Goal: Task Accomplishment & Management: Use online tool/utility

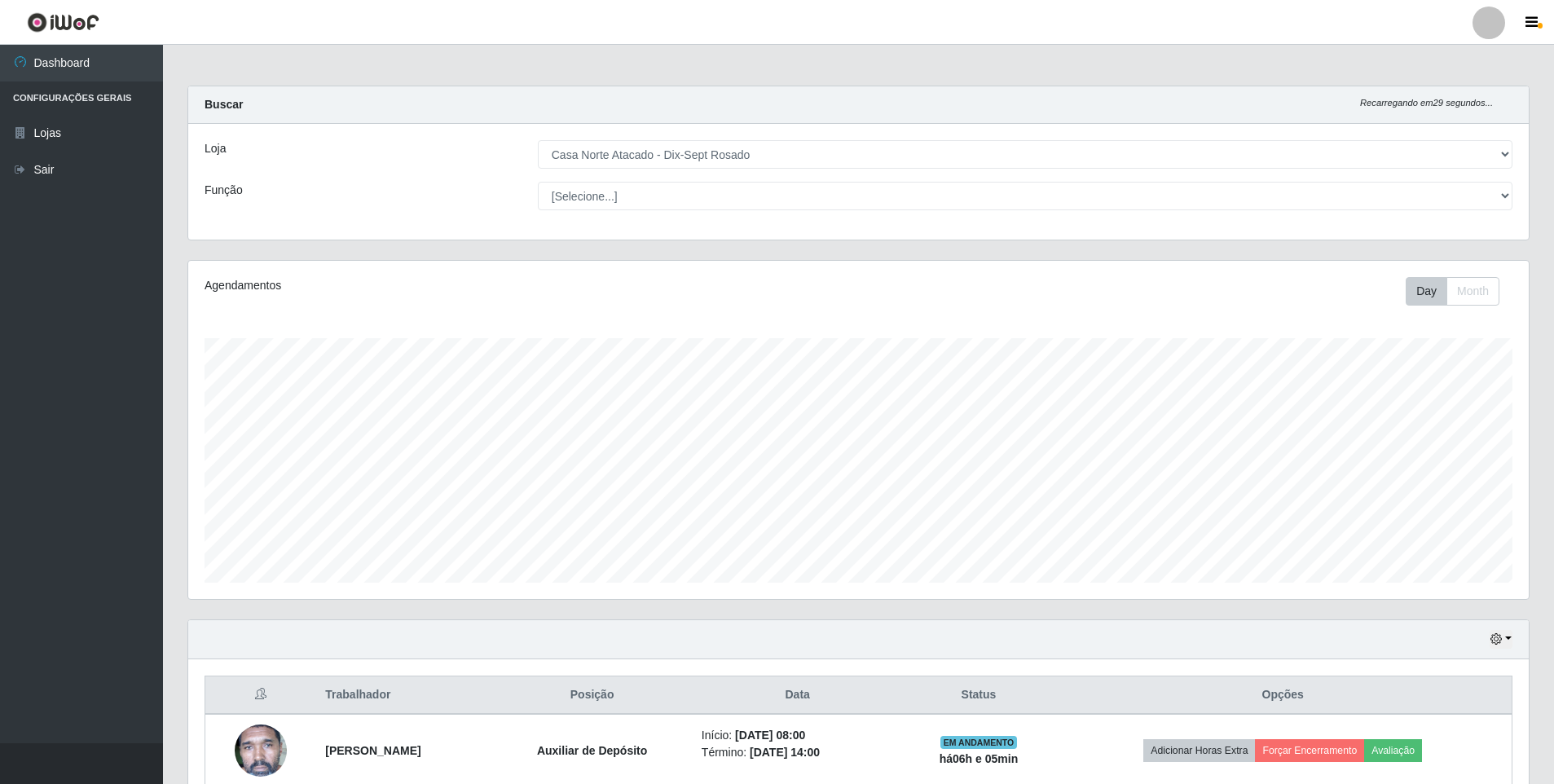
select select "432"
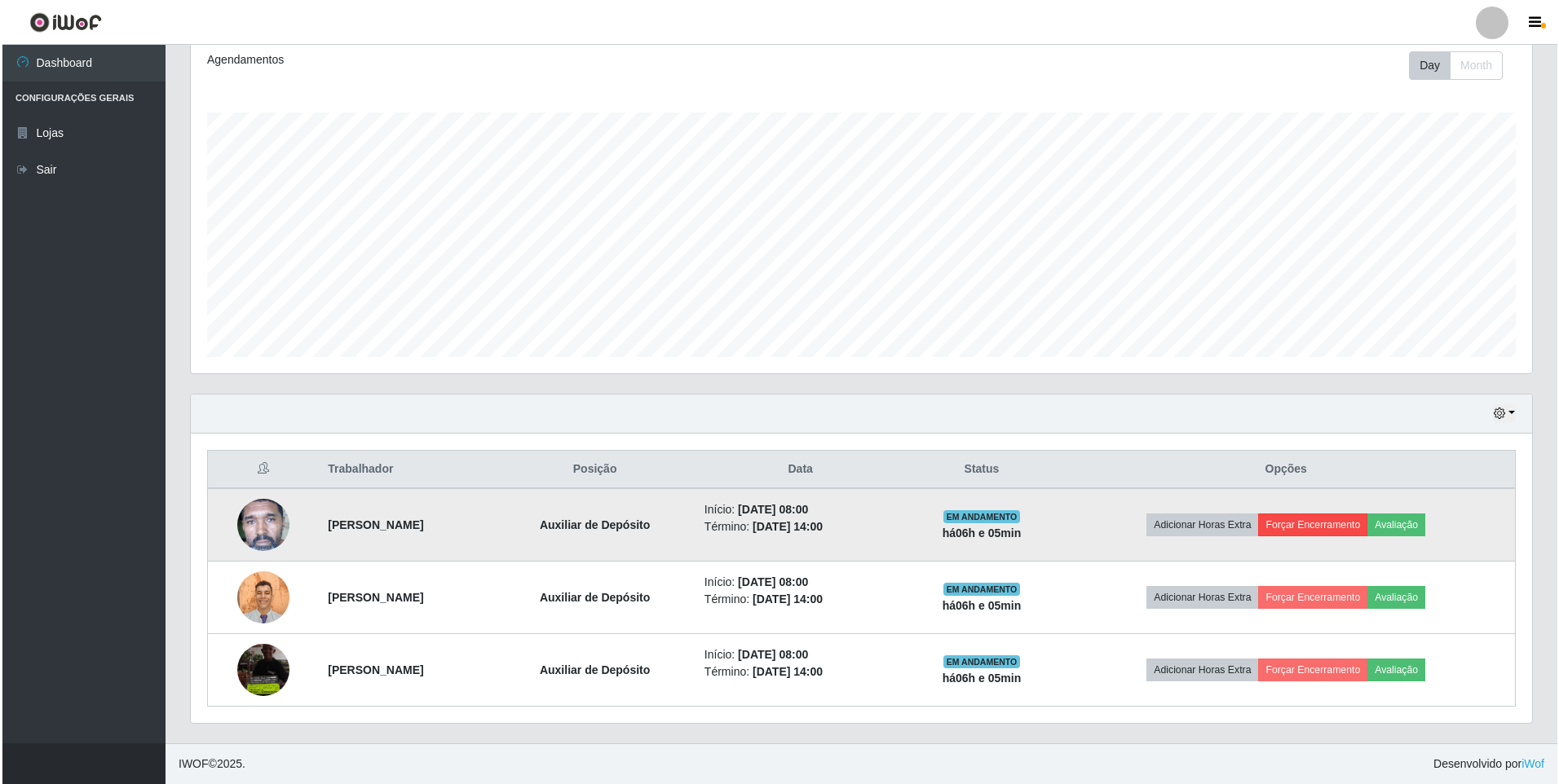
scroll to position [338, 1341]
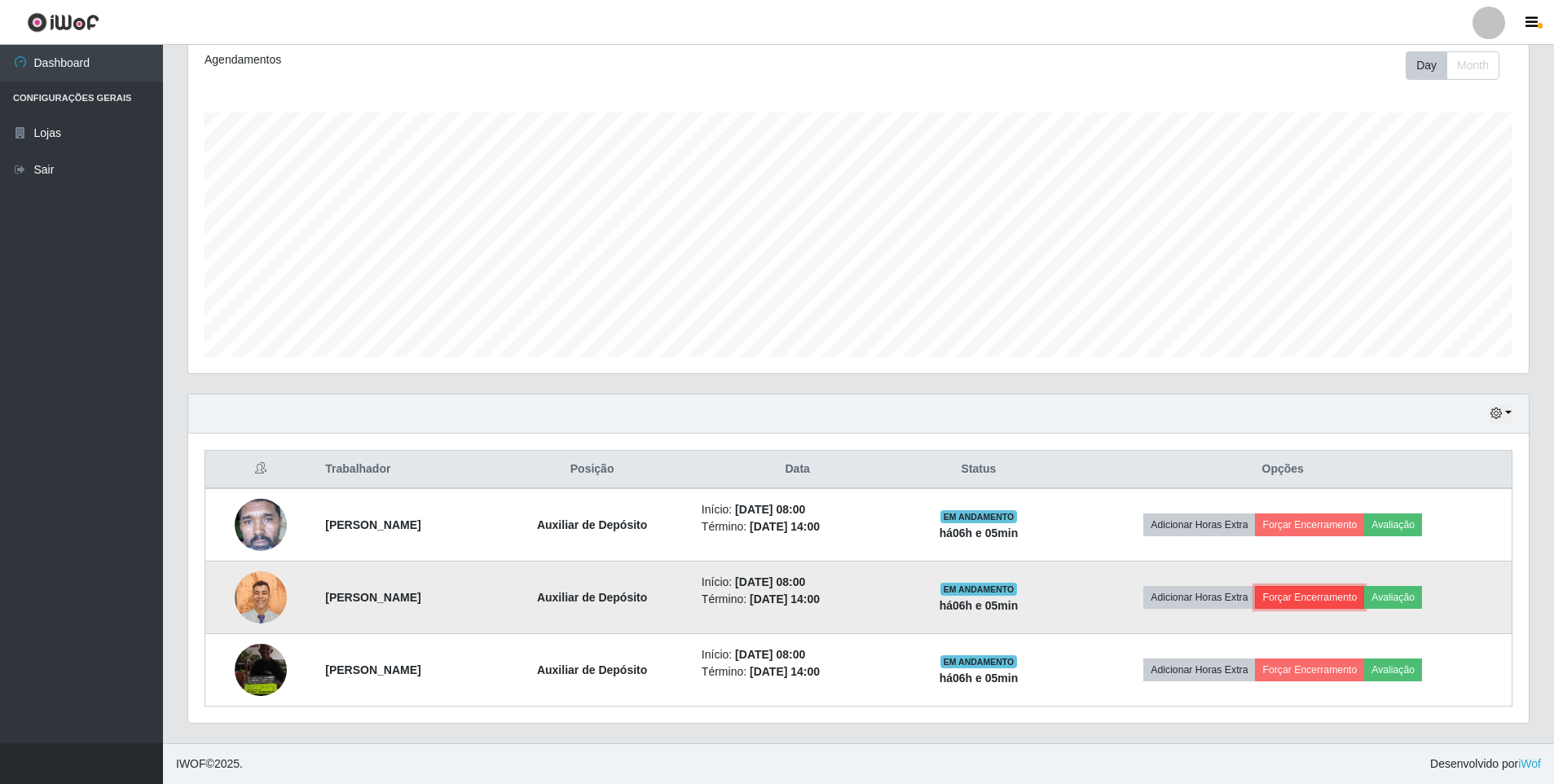
click at [1325, 591] on button "Forçar Encerramento" at bounding box center [1309, 597] width 109 height 22
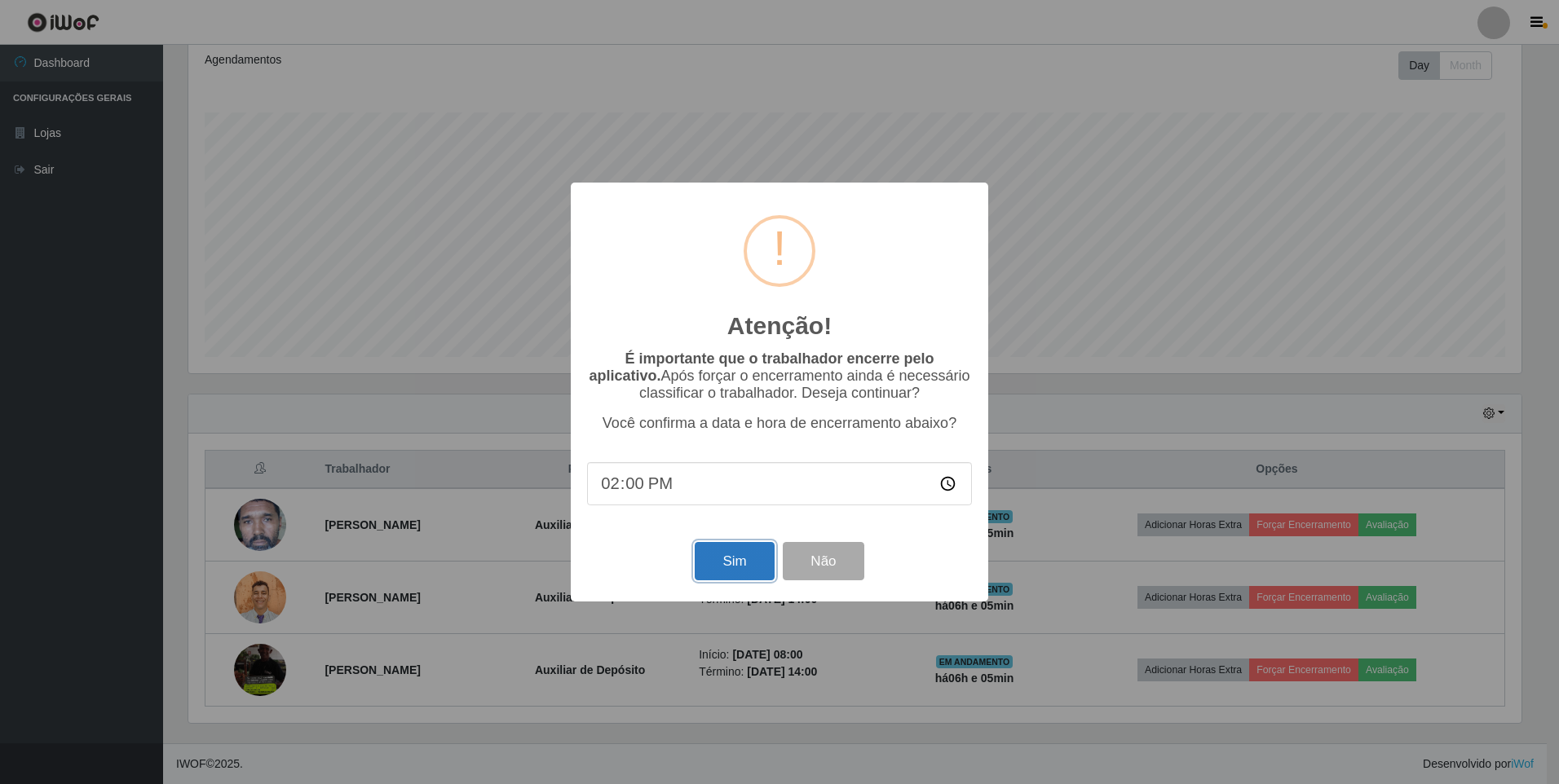
click at [738, 569] on button "Sim" at bounding box center [734, 561] width 79 height 38
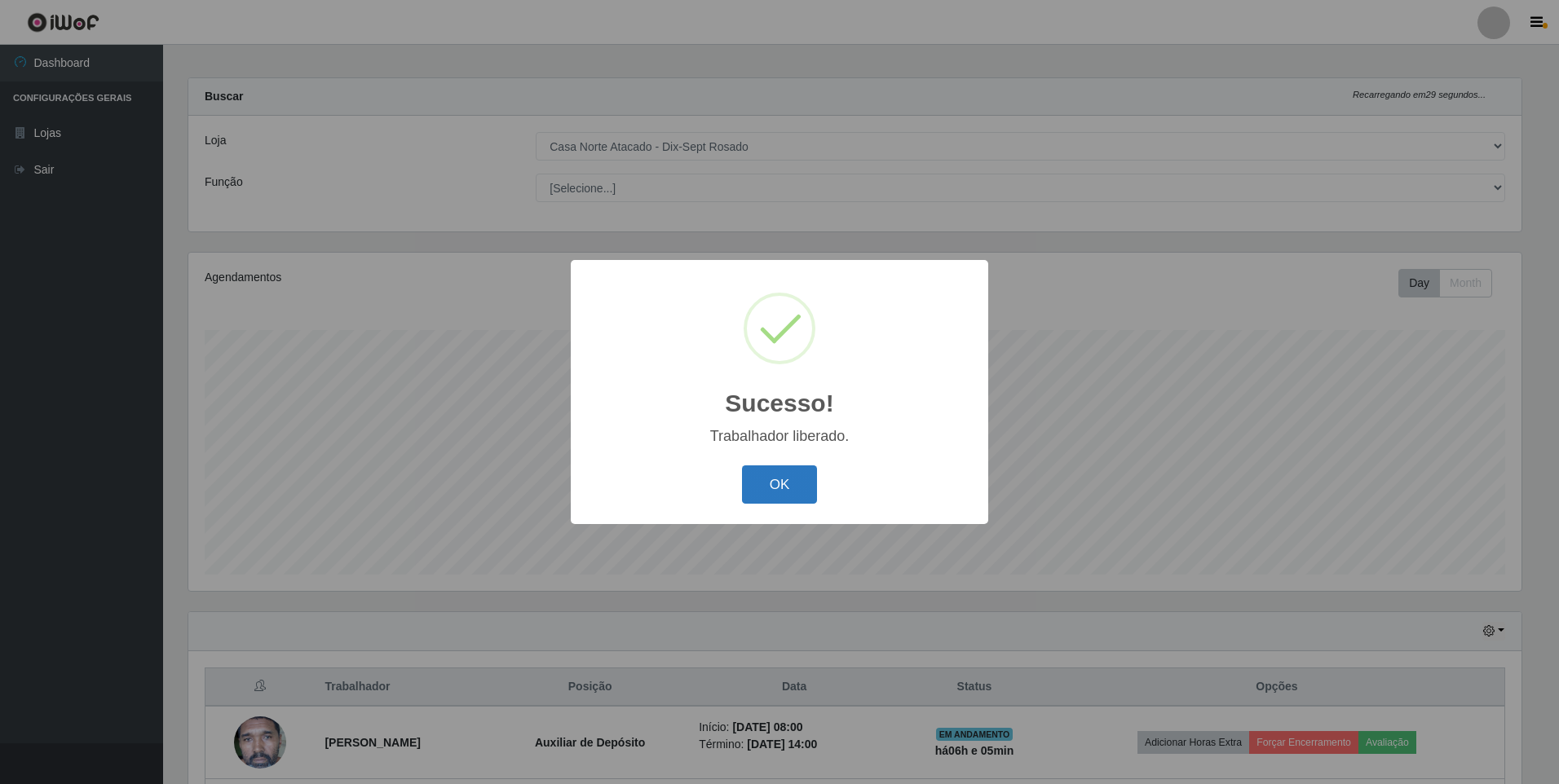
click at [802, 483] on button "OK" at bounding box center [780, 484] width 76 height 38
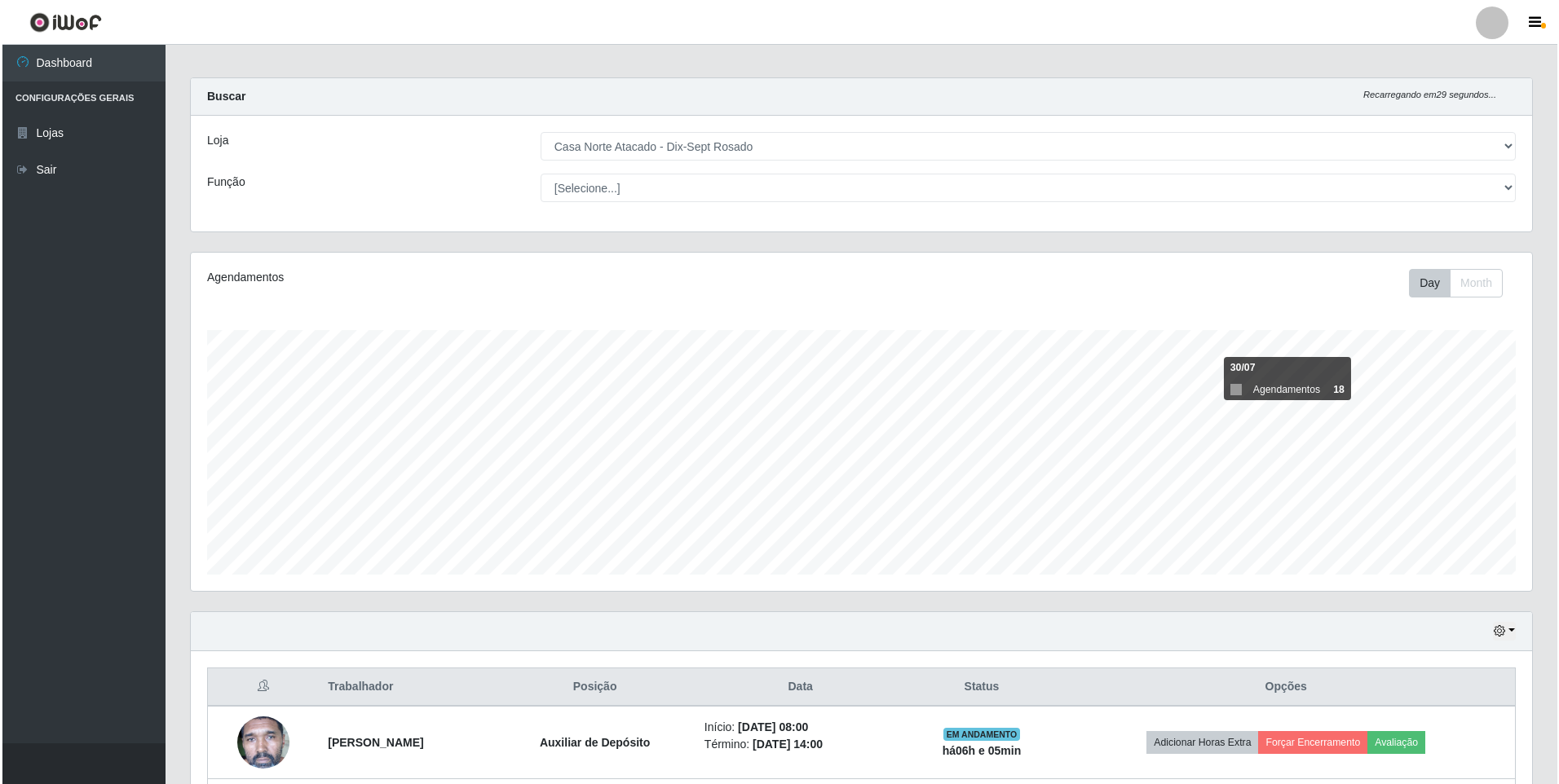
scroll to position [153, 0]
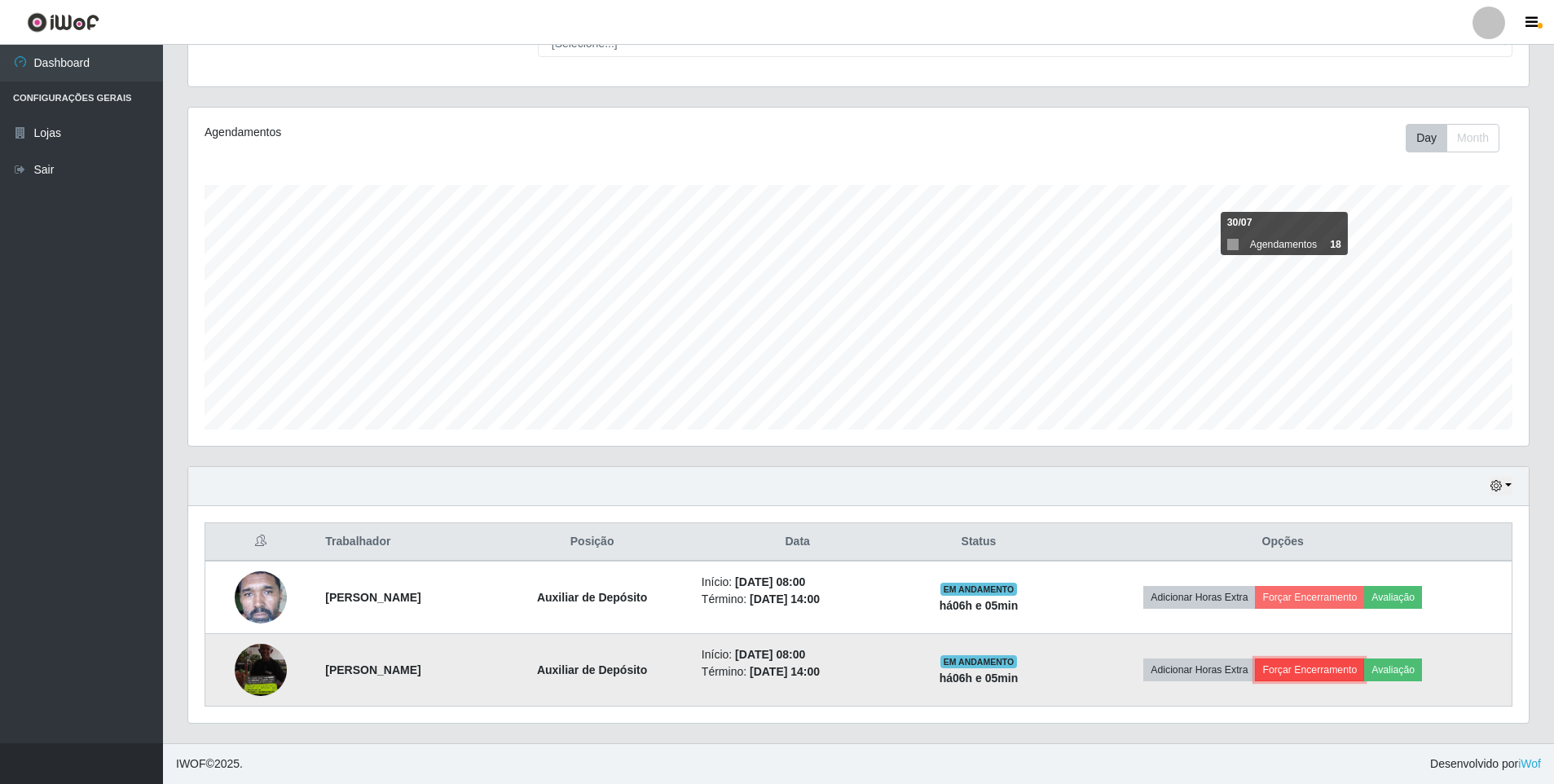
click at [1353, 677] on button "Forçar Encerramento" at bounding box center [1309, 670] width 109 height 22
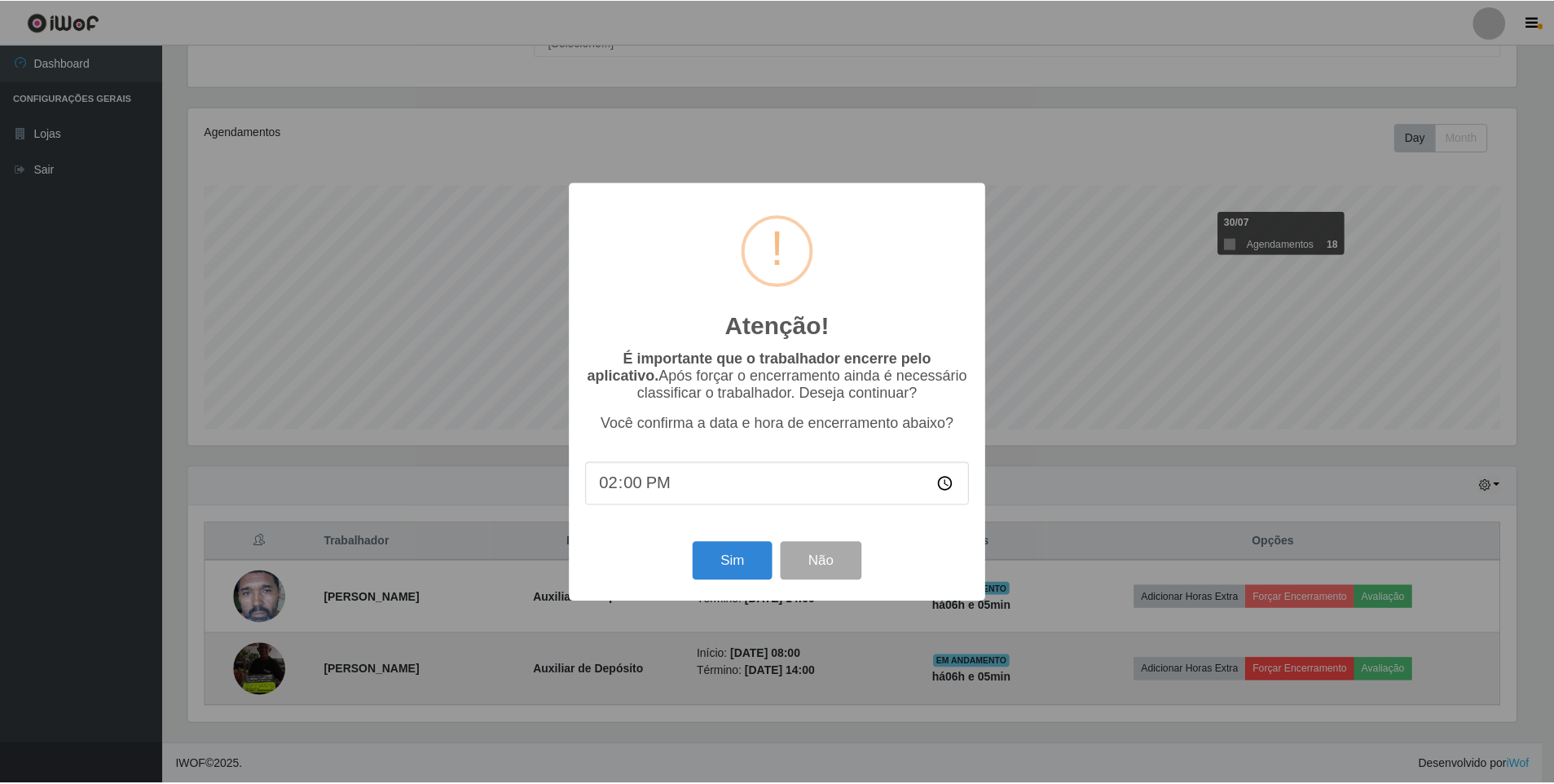
scroll to position [338, 1333]
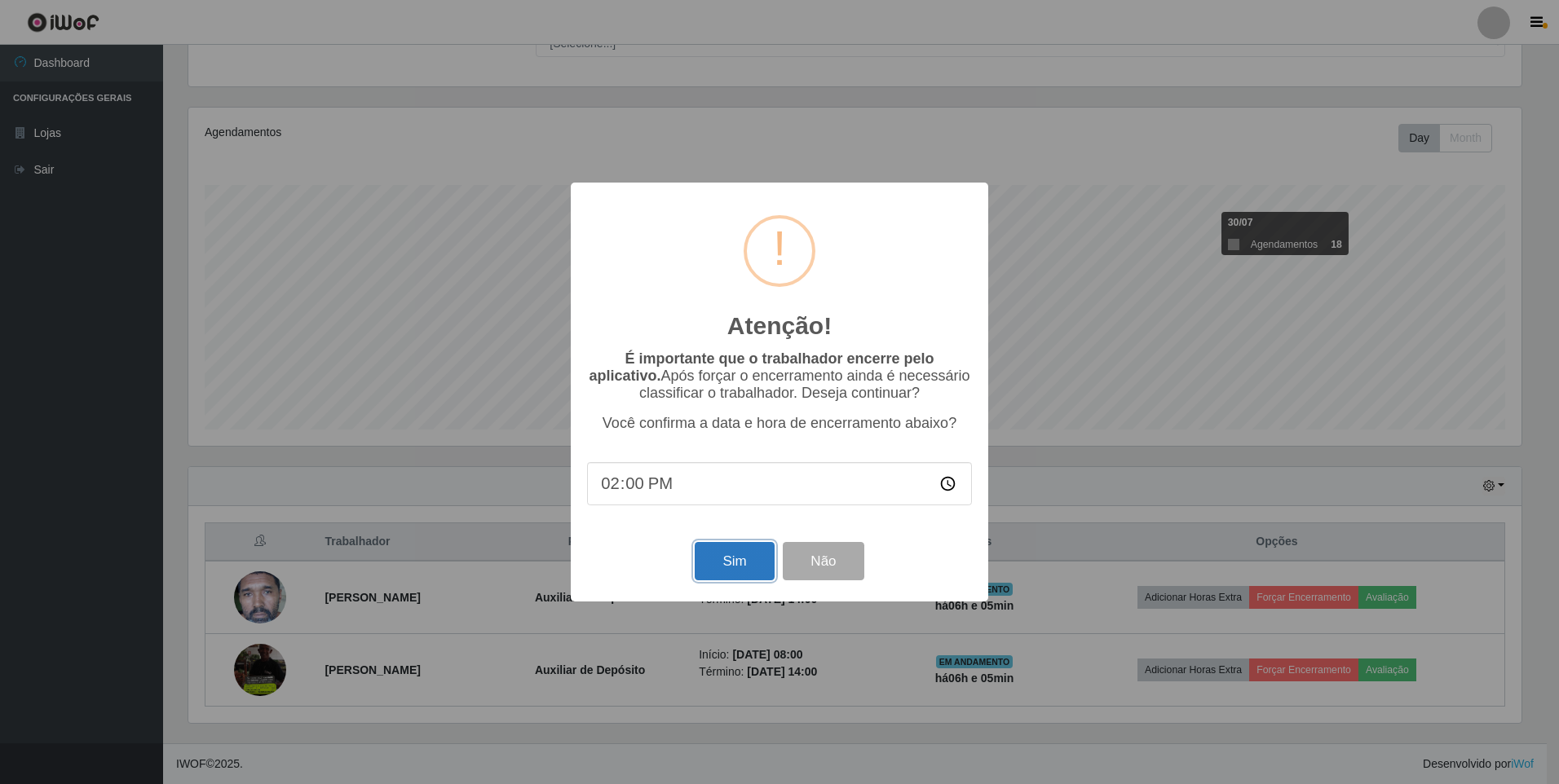
click at [724, 572] on button "Sim" at bounding box center [734, 561] width 79 height 38
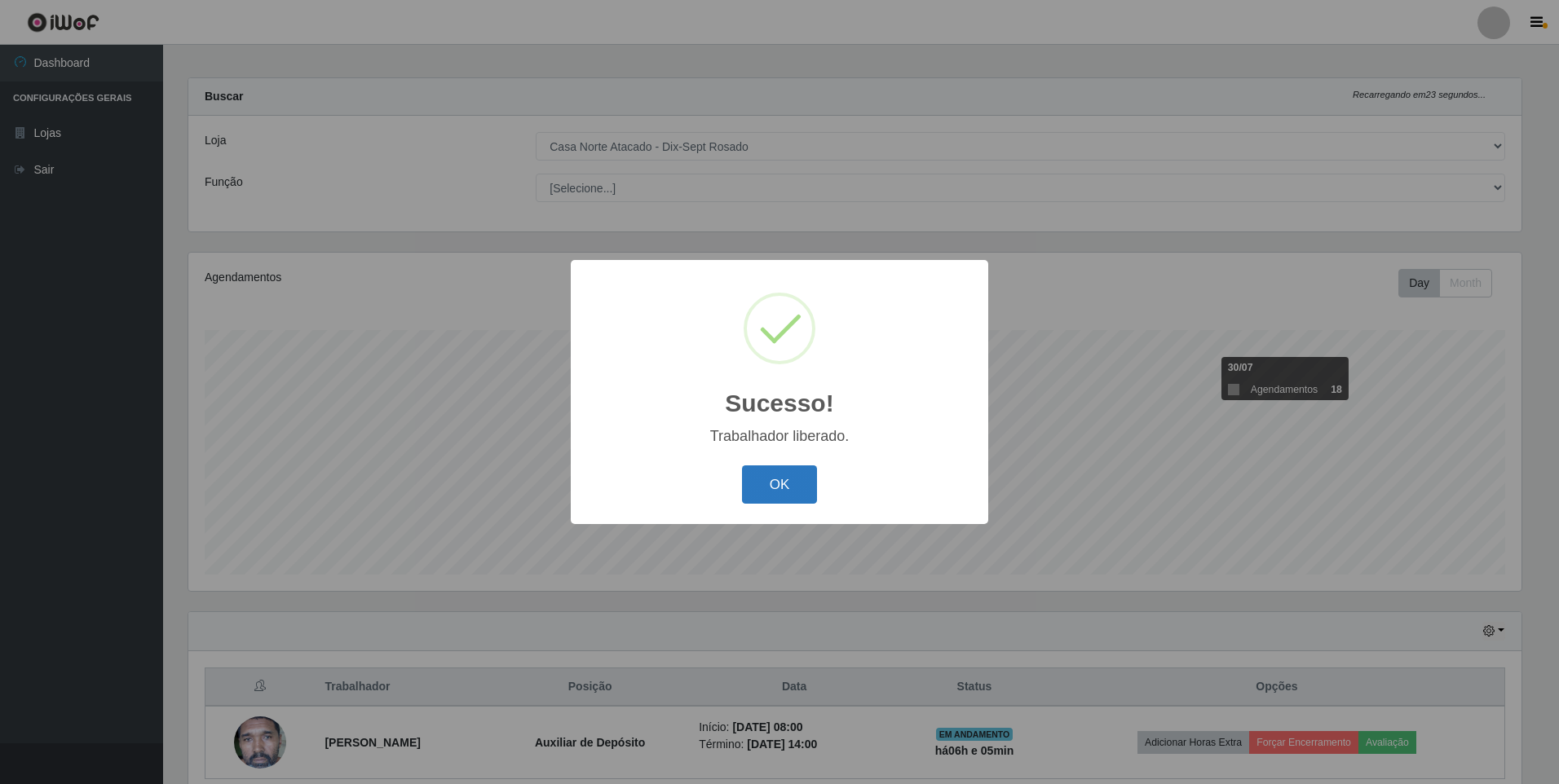
click at [816, 490] on button "OK" at bounding box center [780, 484] width 76 height 38
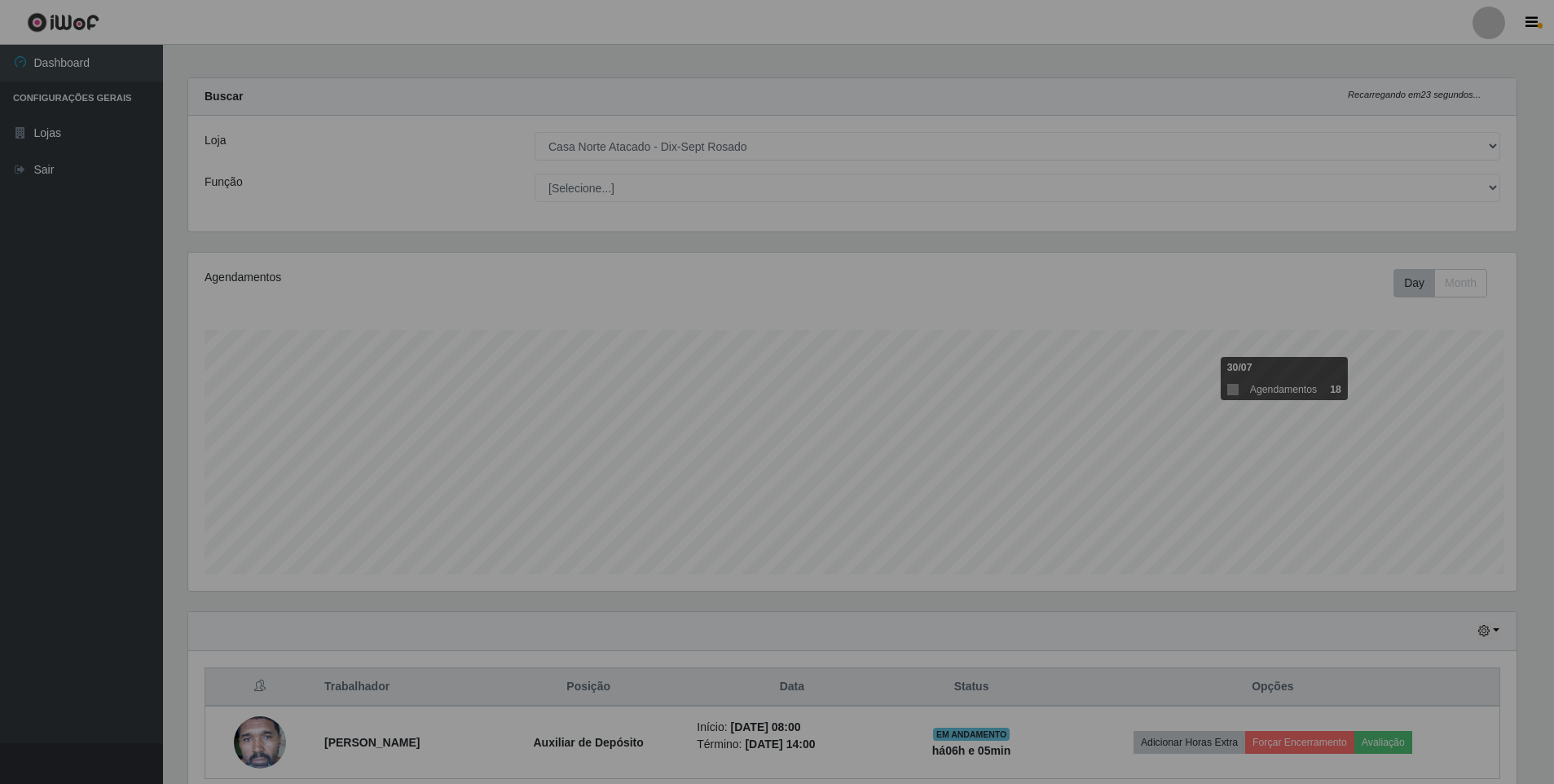
scroll to position [338, 1341]
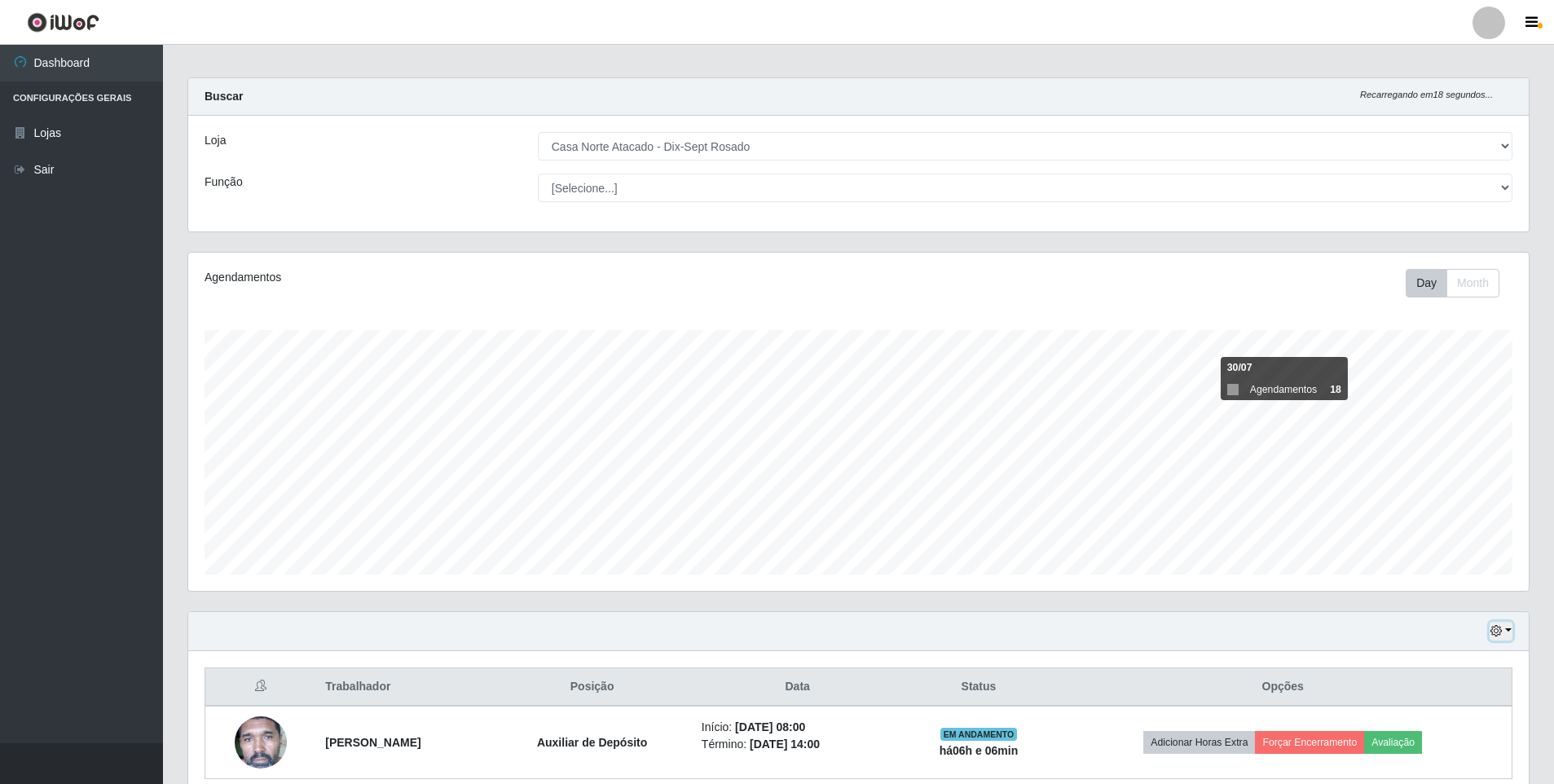
click at [1496, 630] on icon "button" at bounding box center [1496, 631] width 11 height 11
click at [1473, 543] on button "3 dias" at bounding box center [1448, 536] width 129 height 35
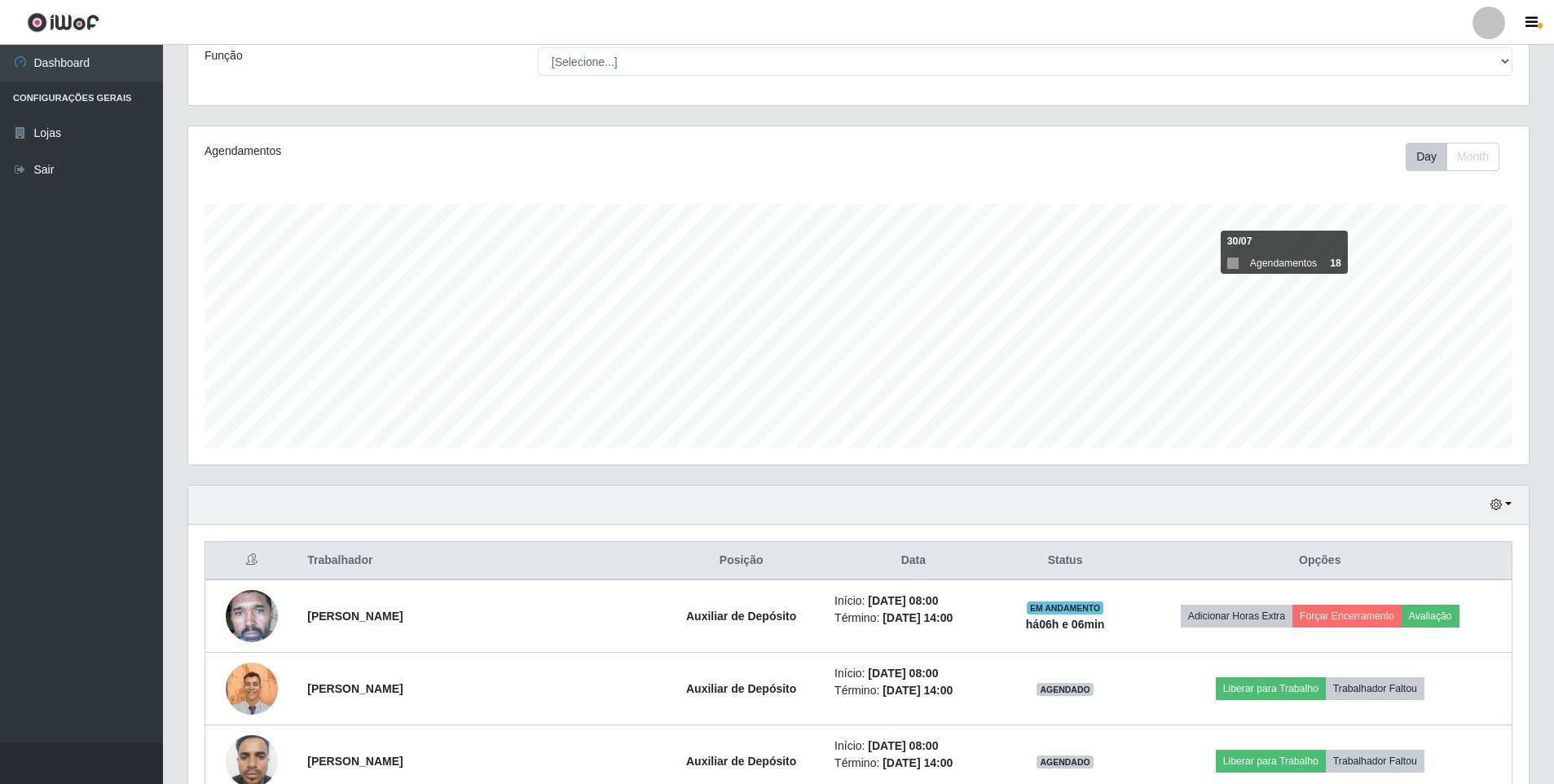
scroll to position [253, 0]
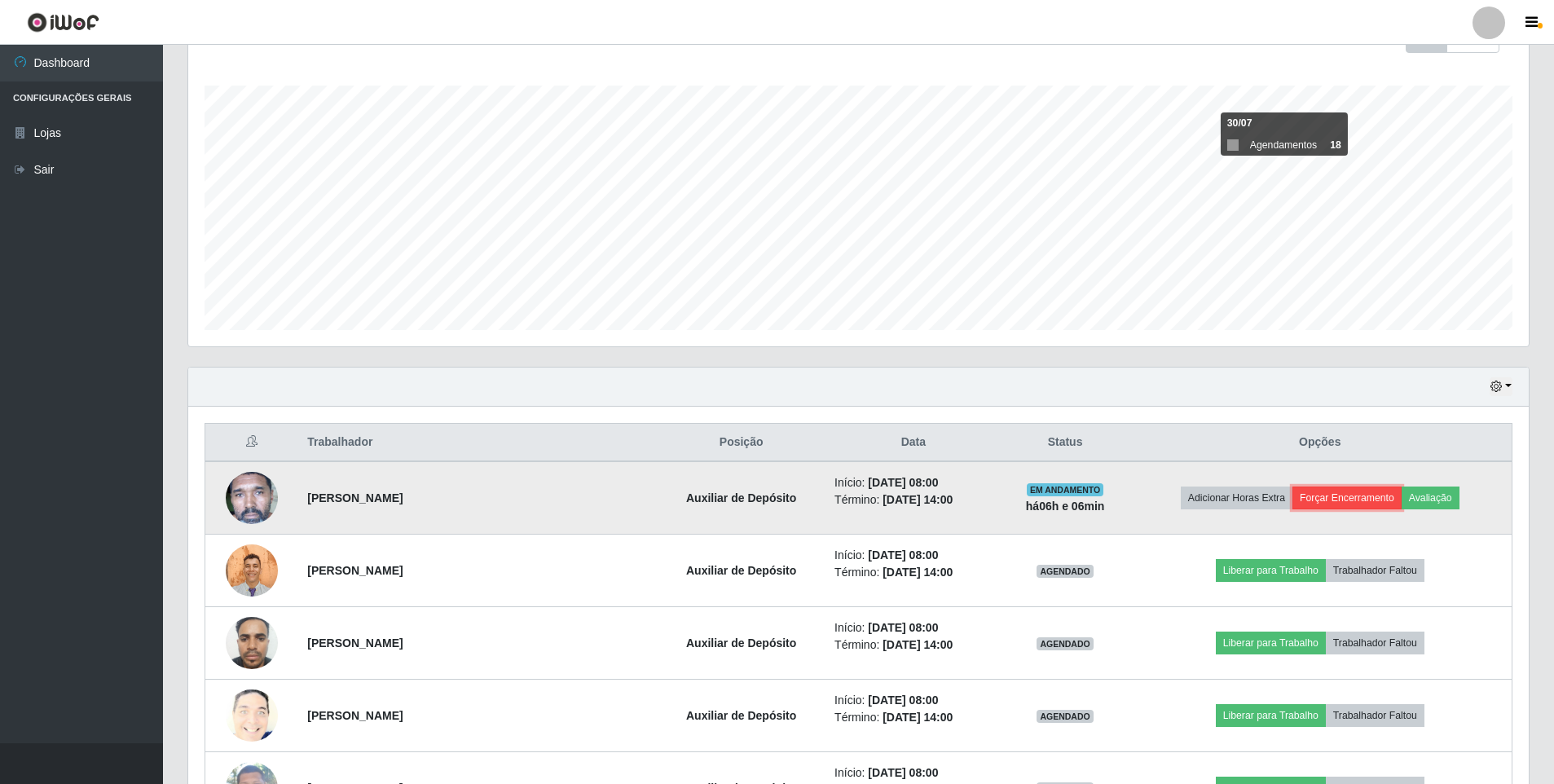
click at [1363, 488] on button "Forçar Encerramento" at bounding box center [1347, 497] width 109 height 22
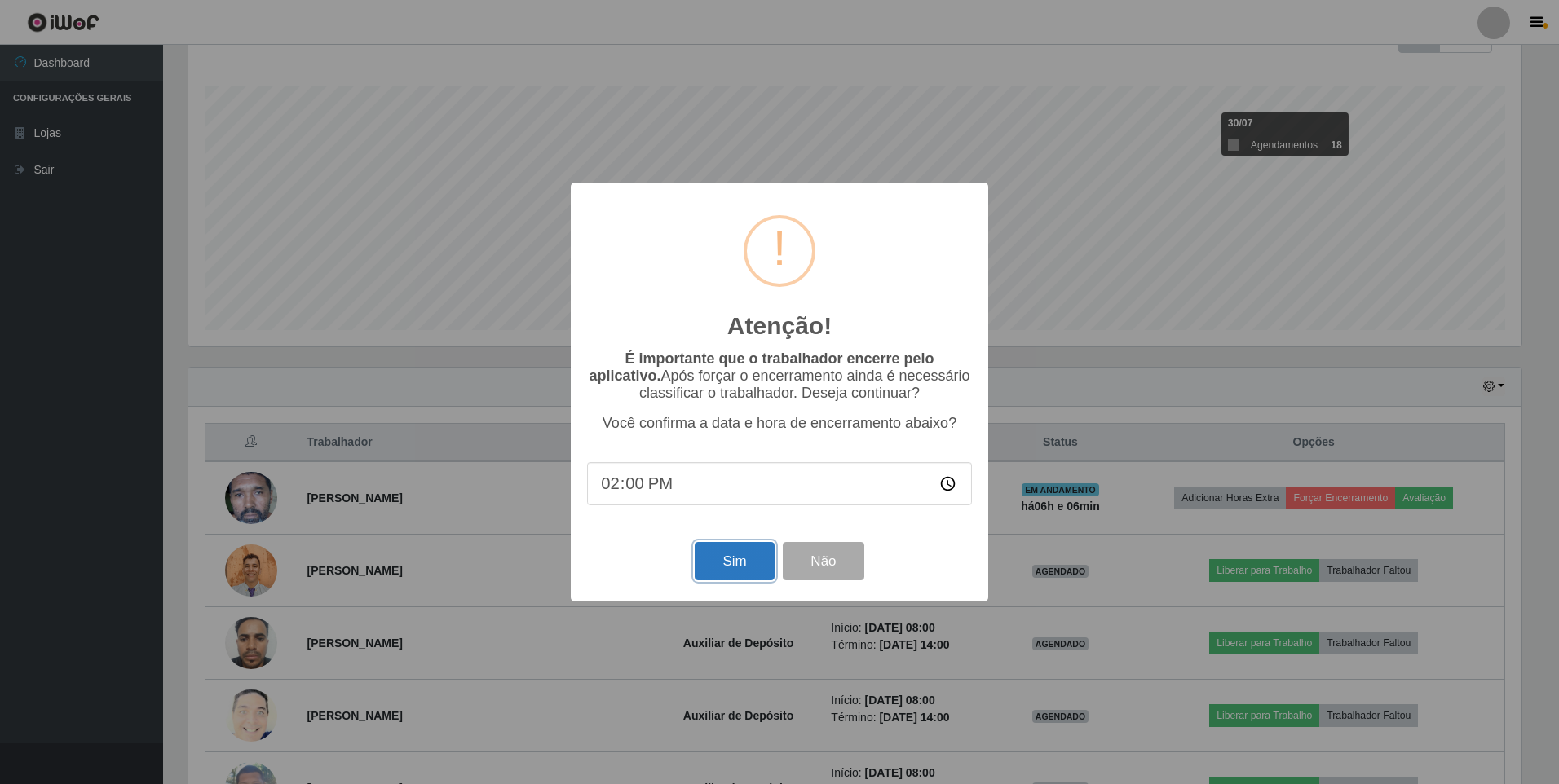
click at [710, 569] on button "Sim" at bounding box center [734, 561] width 79 height 38
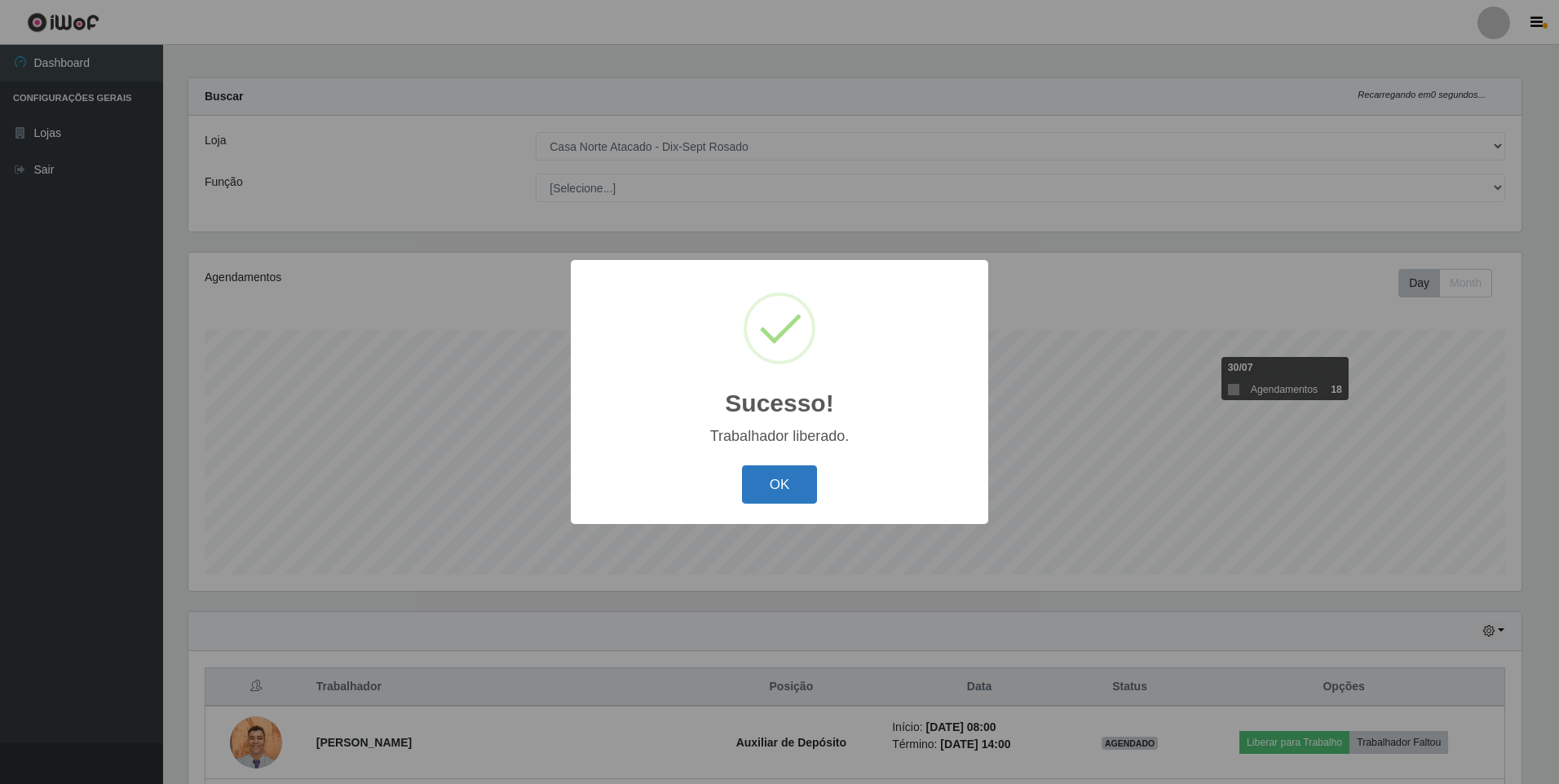
click at [801, 475] on button "OK" at bounding box center [780, 484] width 76 height 38
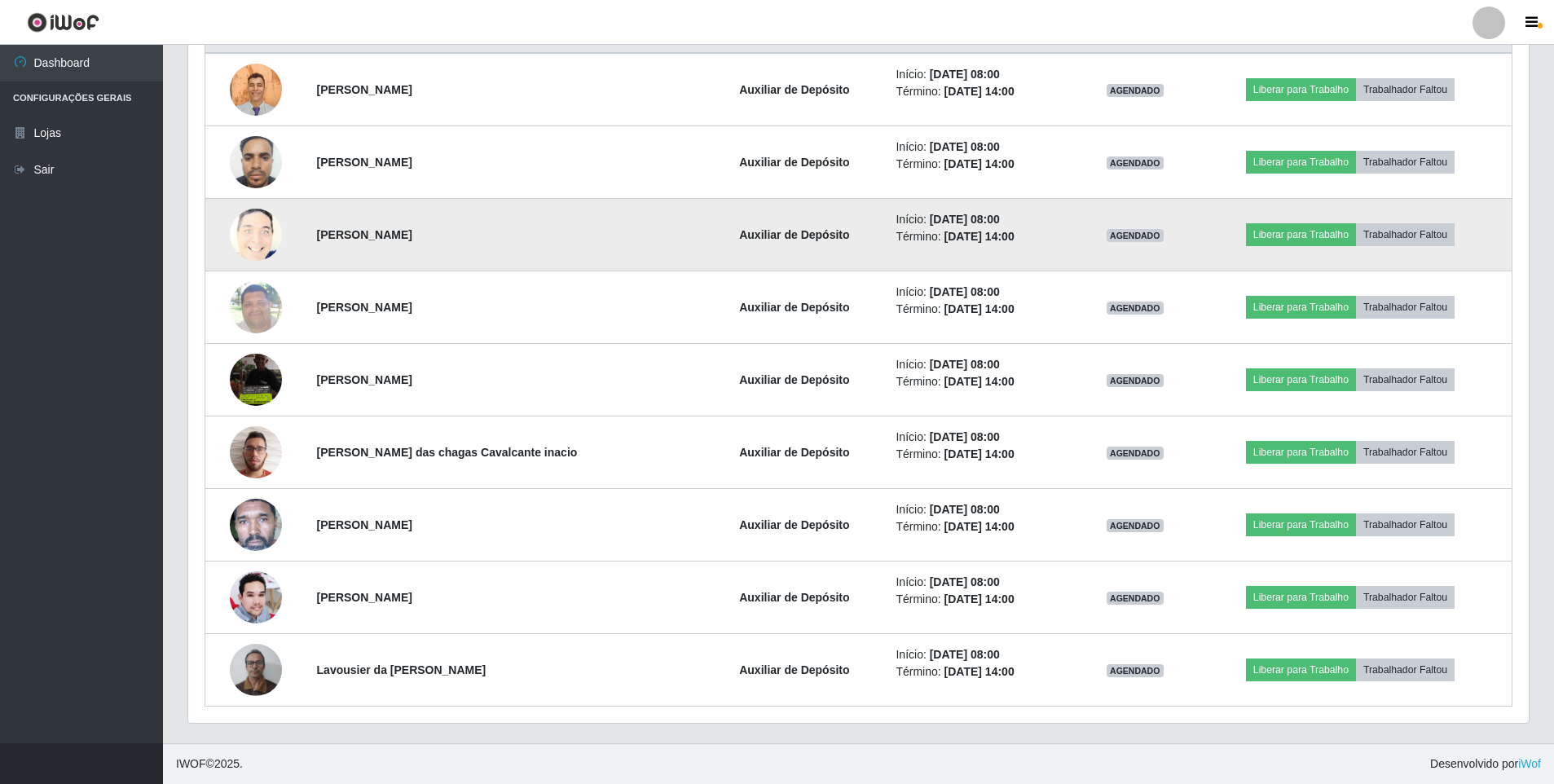
scroll to position [498, 0]
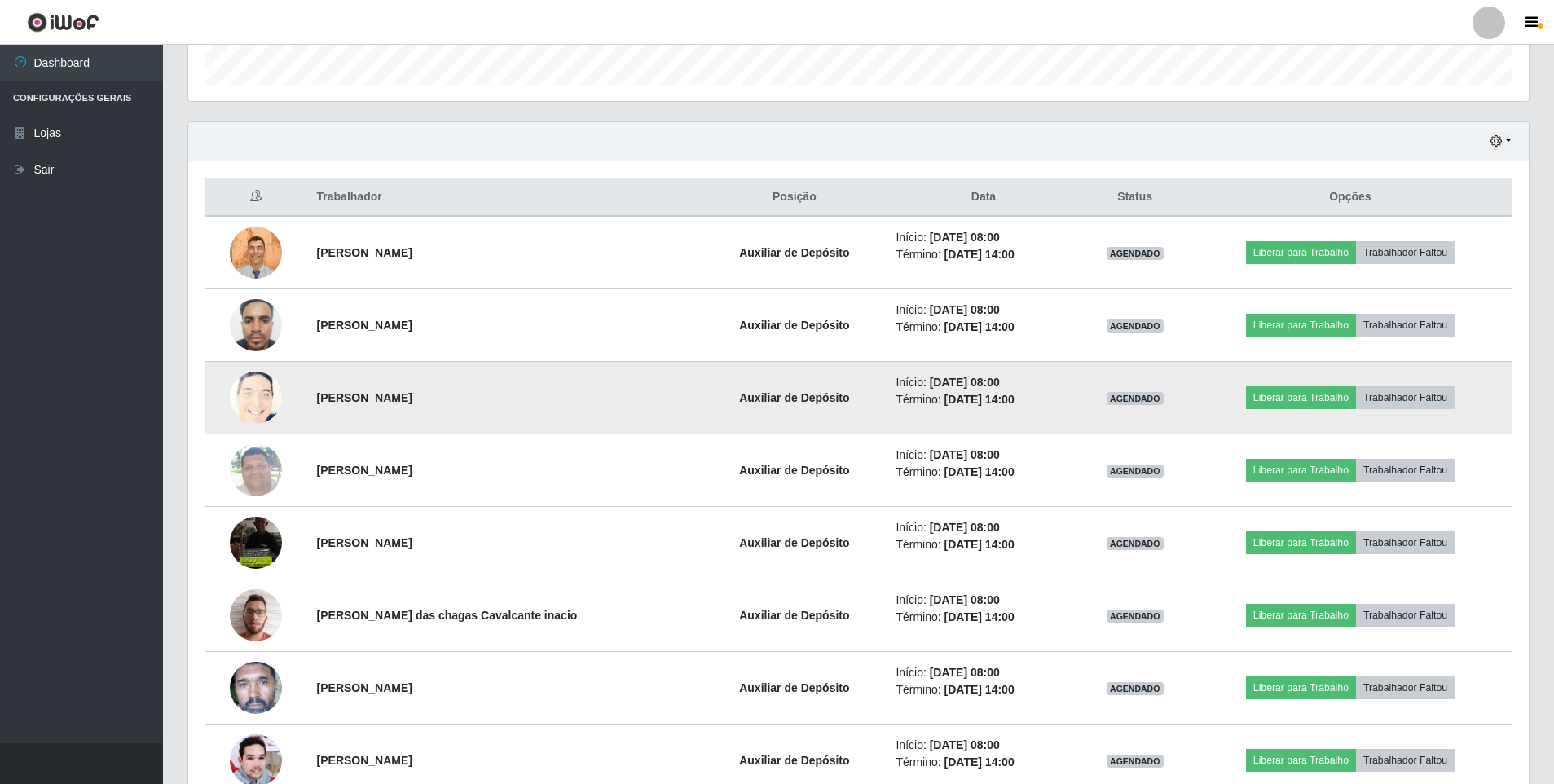
click at [242, 407] on img at bounding box center [256, 398] width 52 height 64
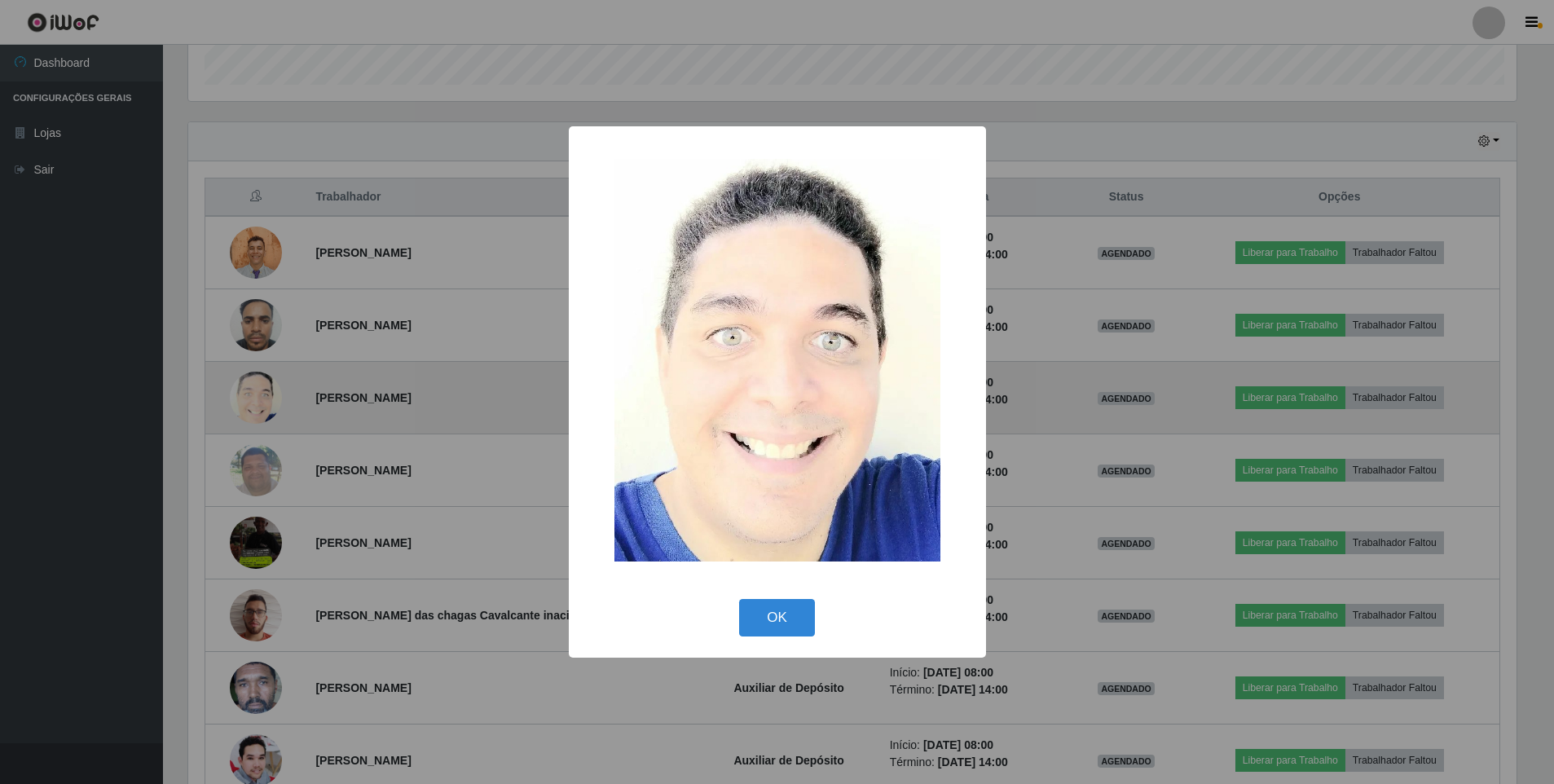
scroll to position [338, 1333]
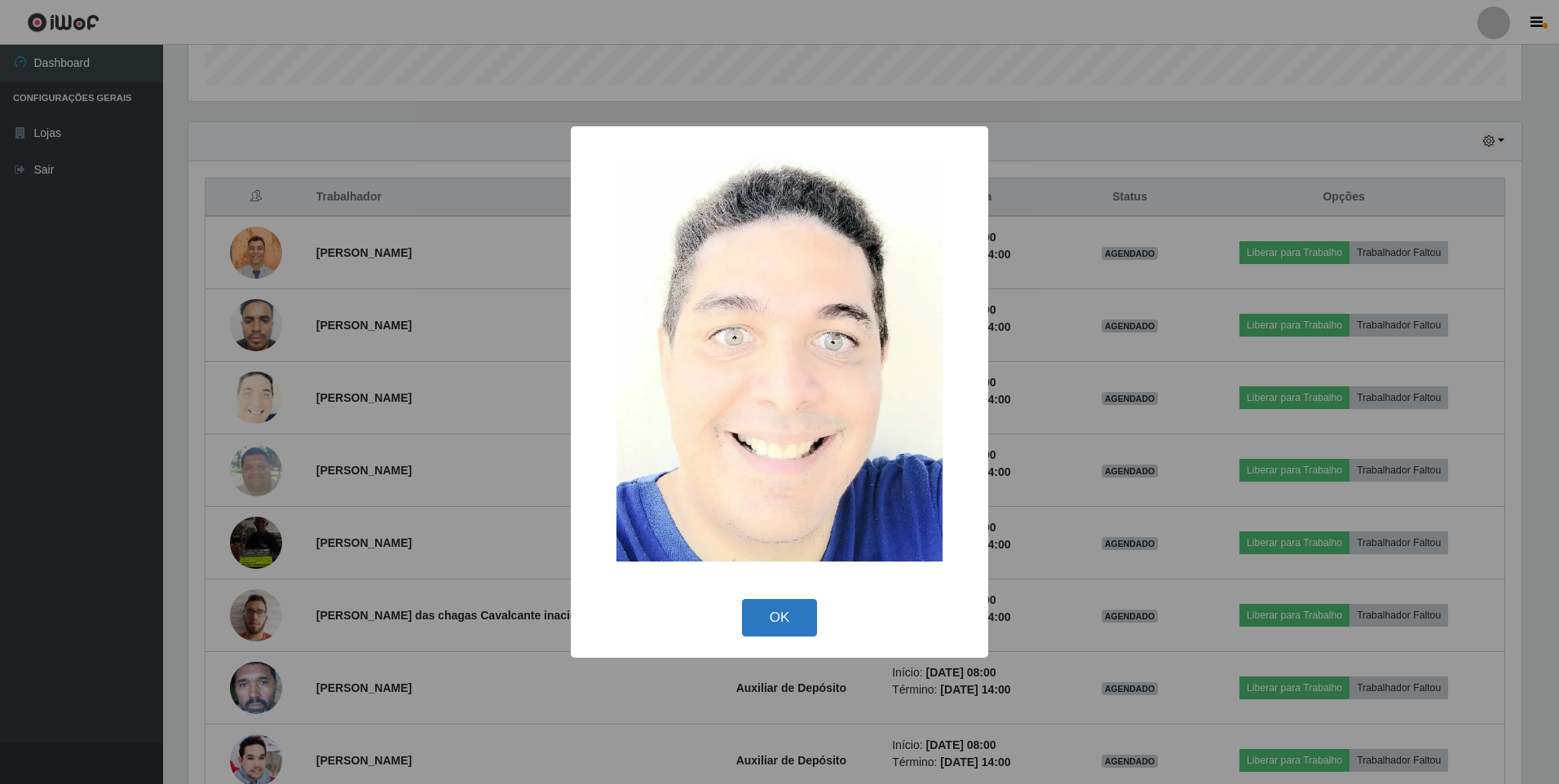
click at [794, 637] on button "OK" at bounding box center [780, 618] width 76 height 38
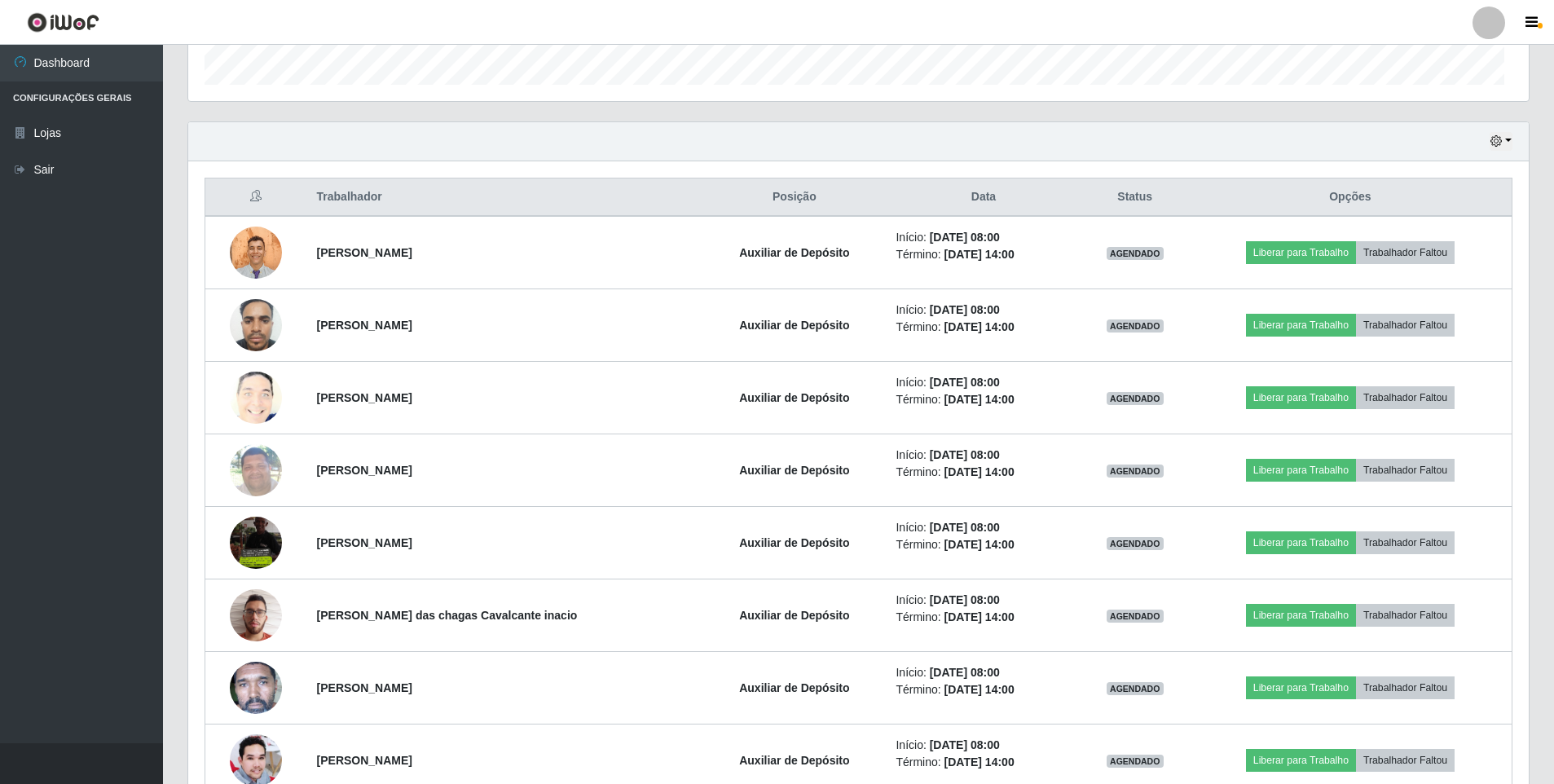
scroll to position [338, 1341]
